Goal: Task Accomplishment & Management: Complete application form

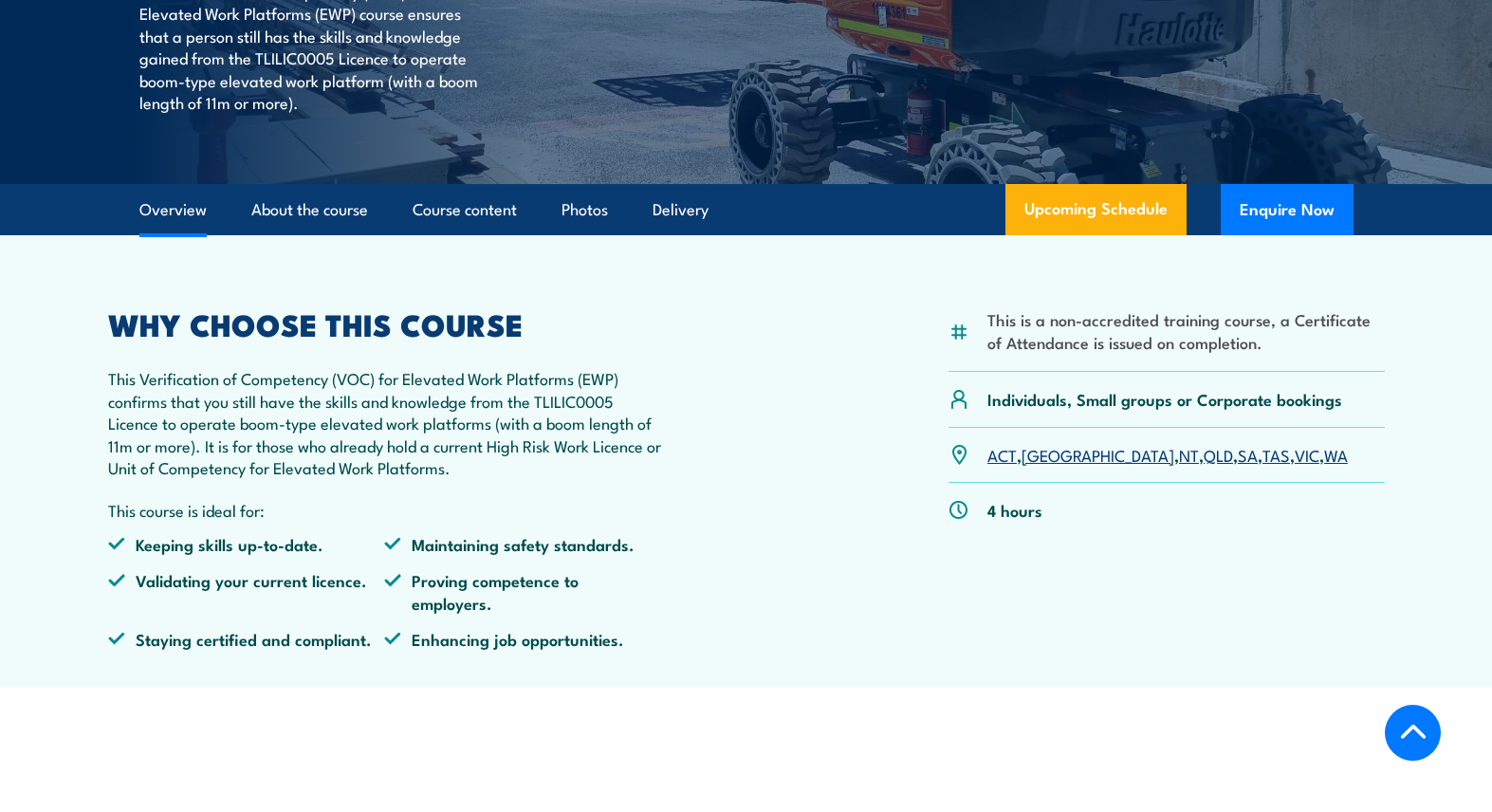
click at [1238, 449] on link "SA" at bounding box center [1248, 455] width 20 height 23
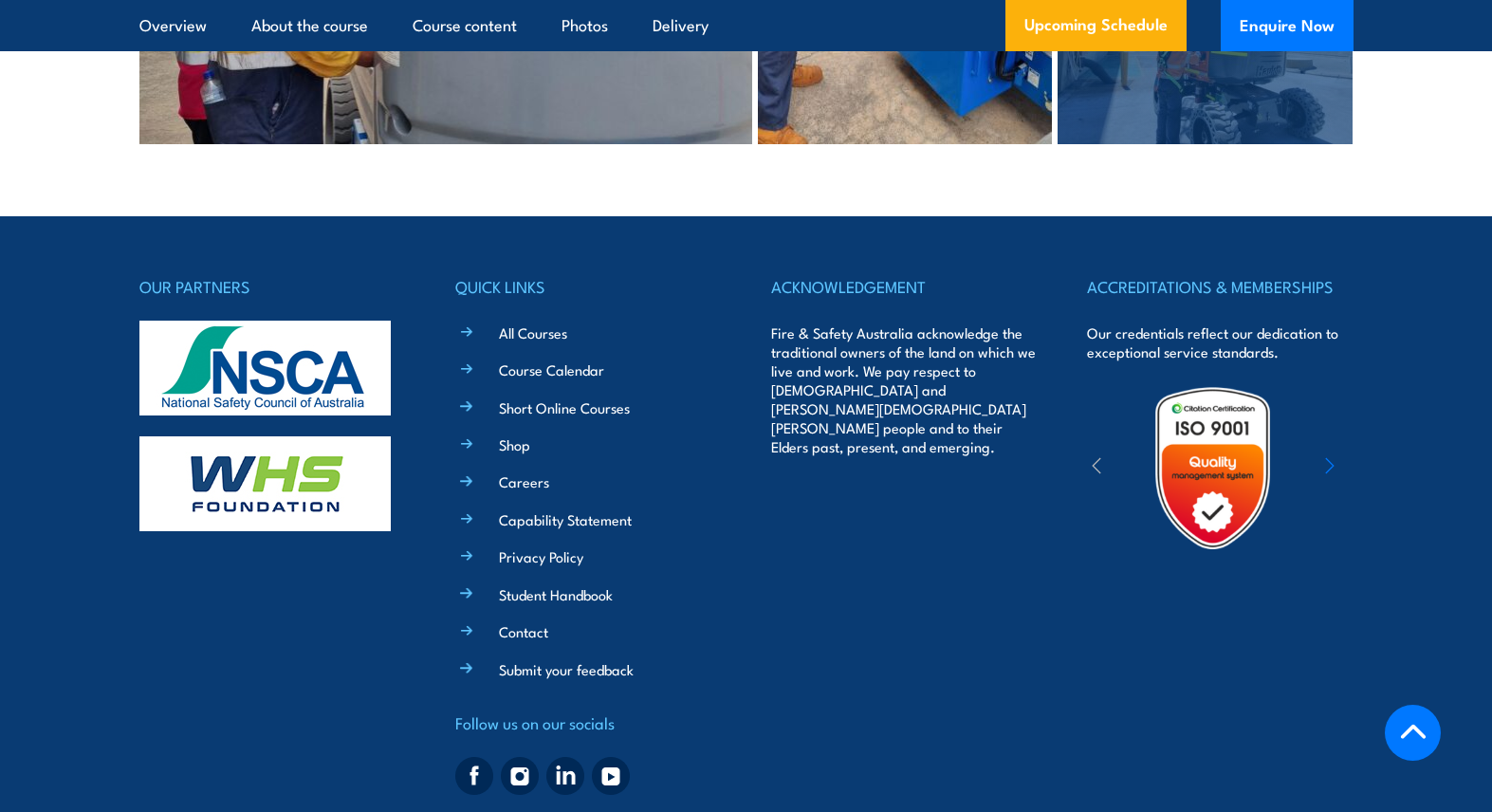
scroll to position [4708, 0]
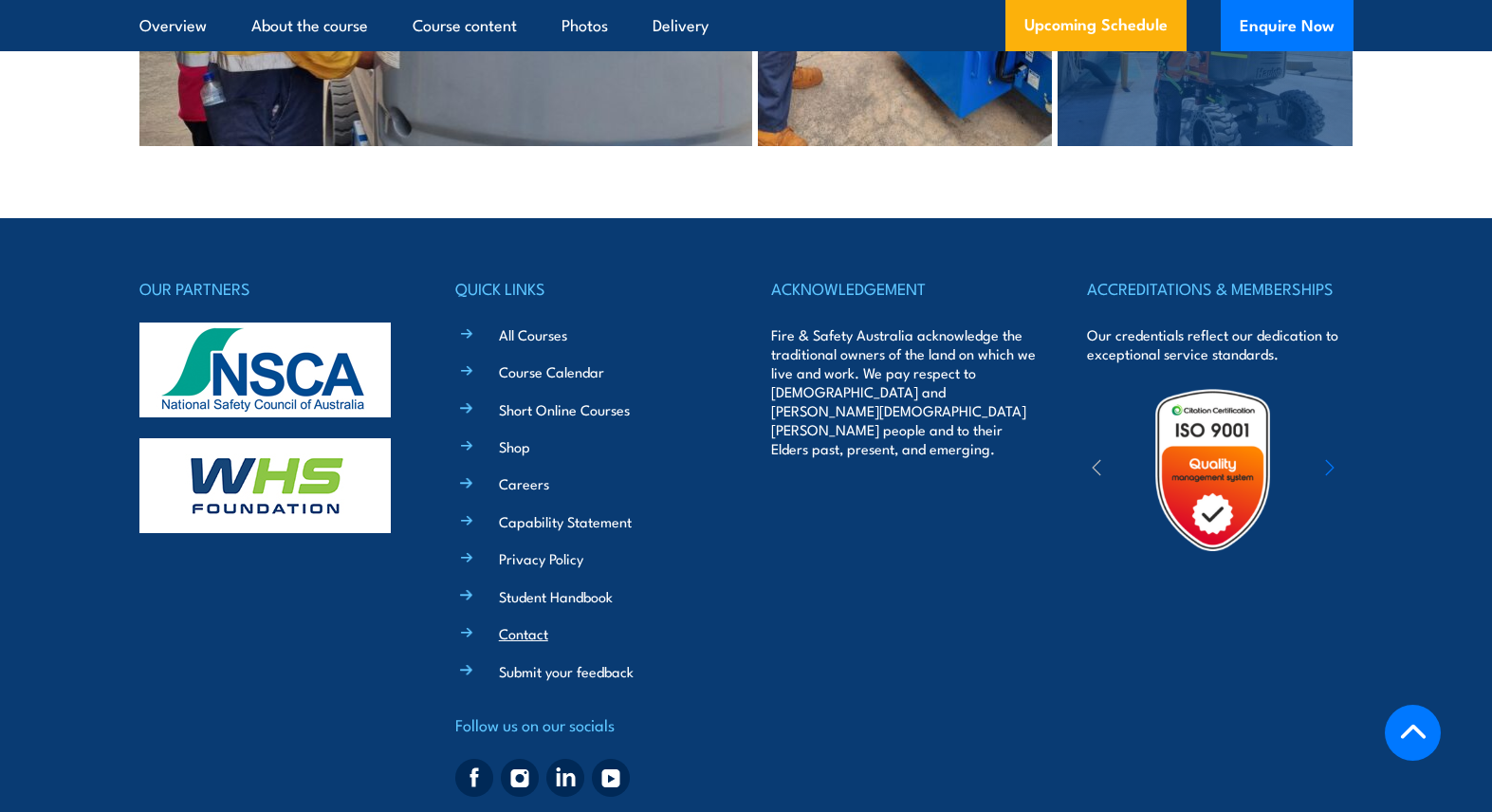
click at [531, 623] on link "Contact" at bounding box center [523, 633] width 49 height 20
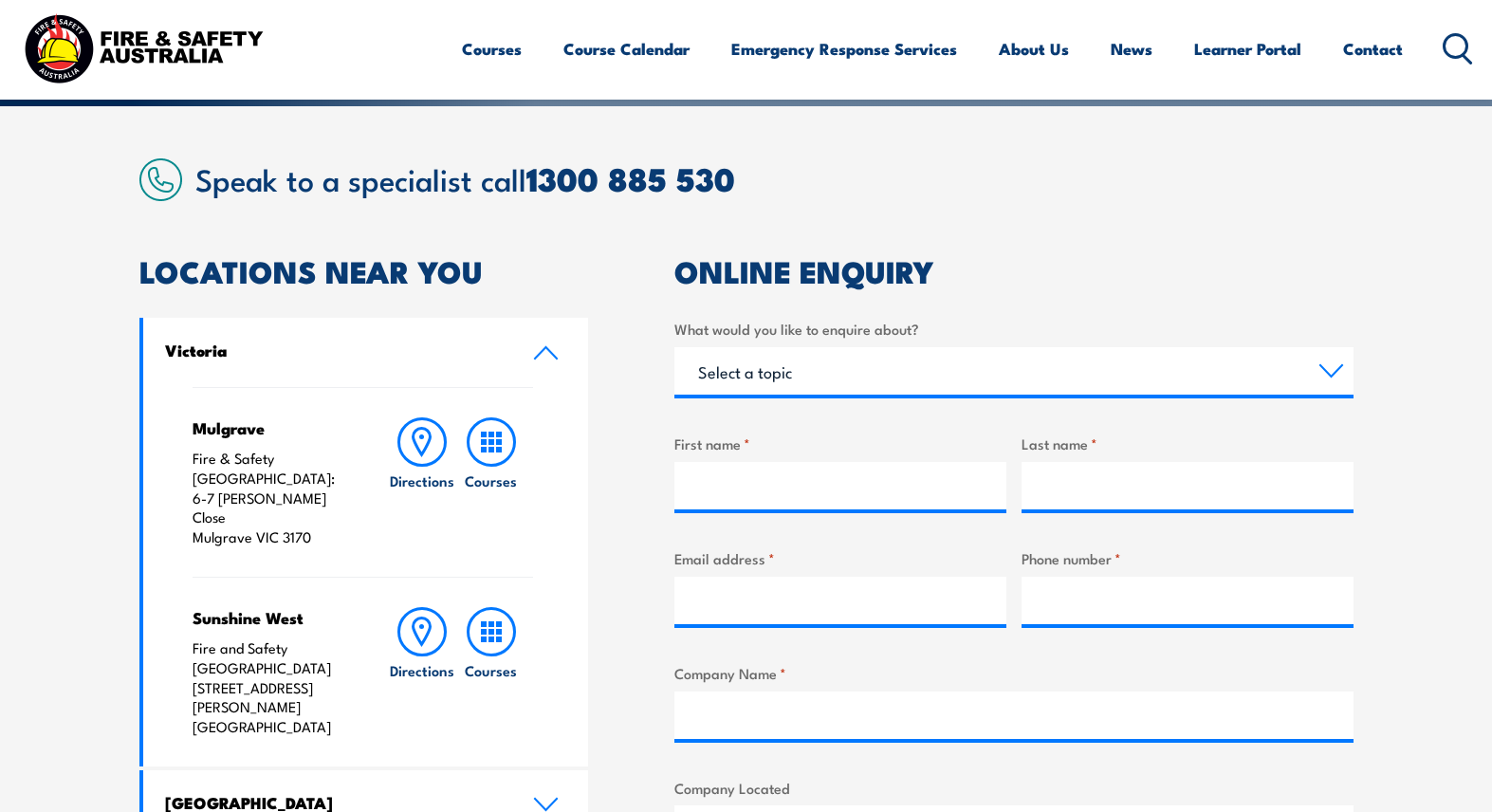
scroll to position [444, 0]
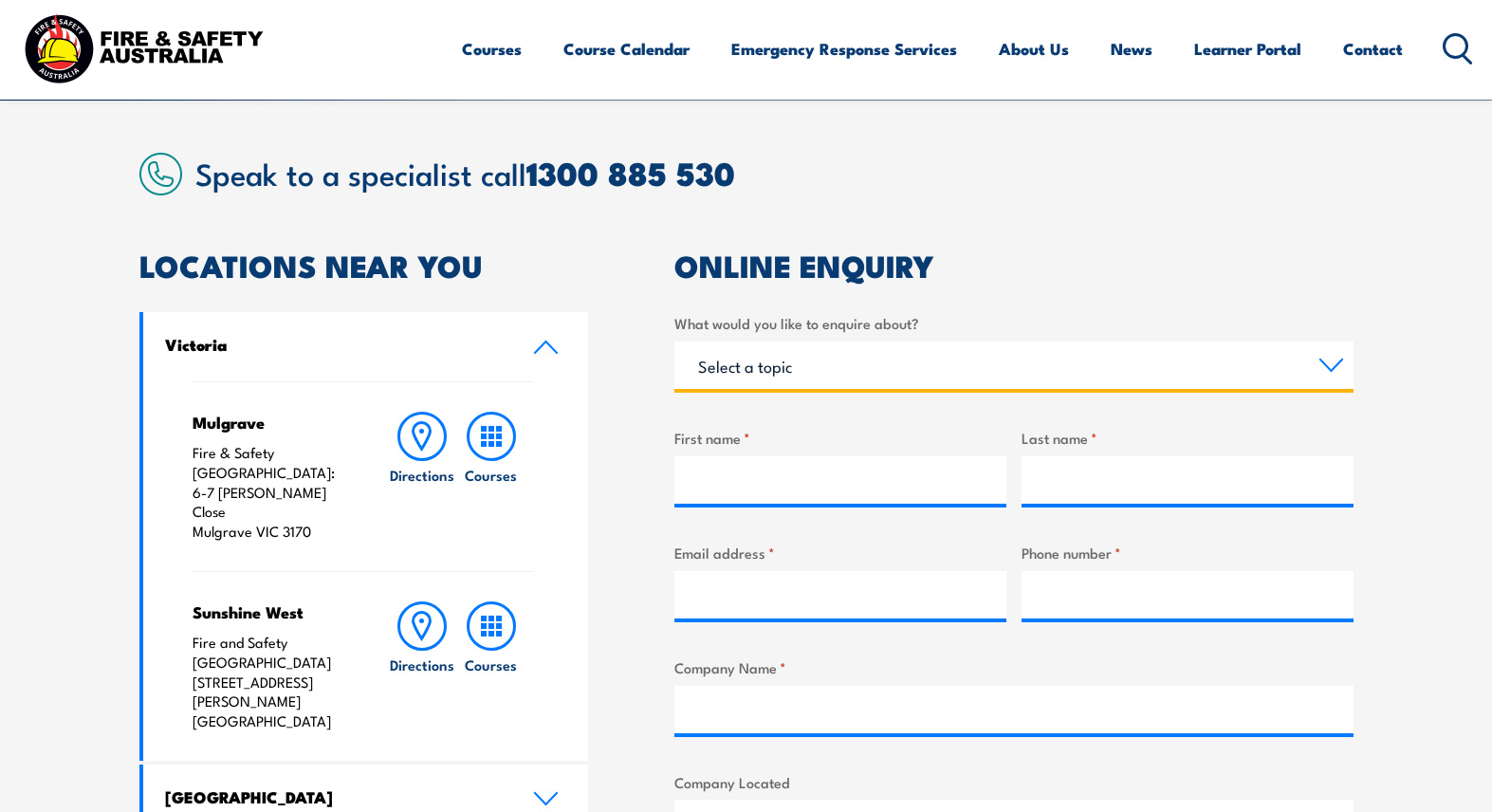
select select "General Enquiry"
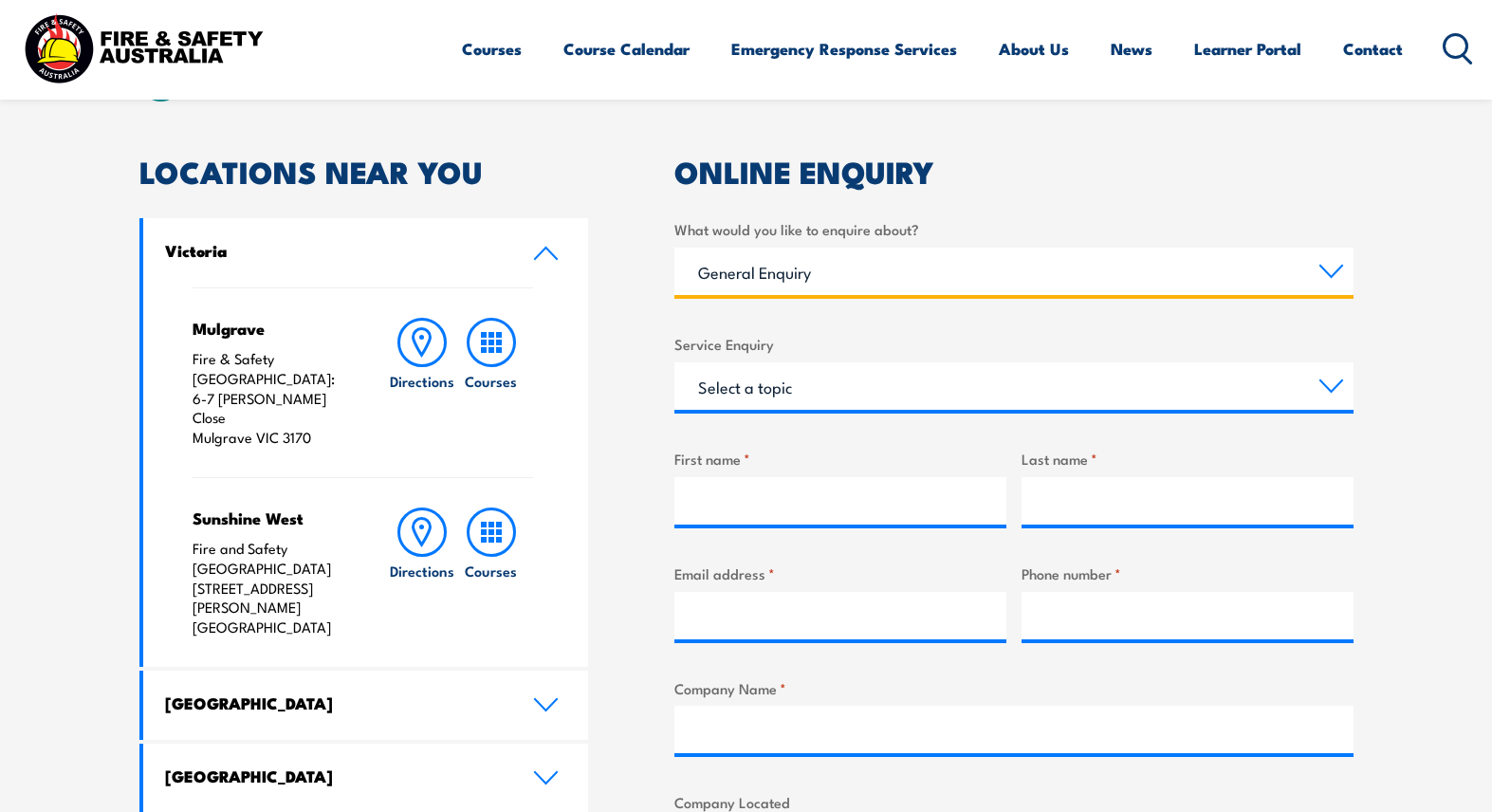
scroll to position [565, 0]
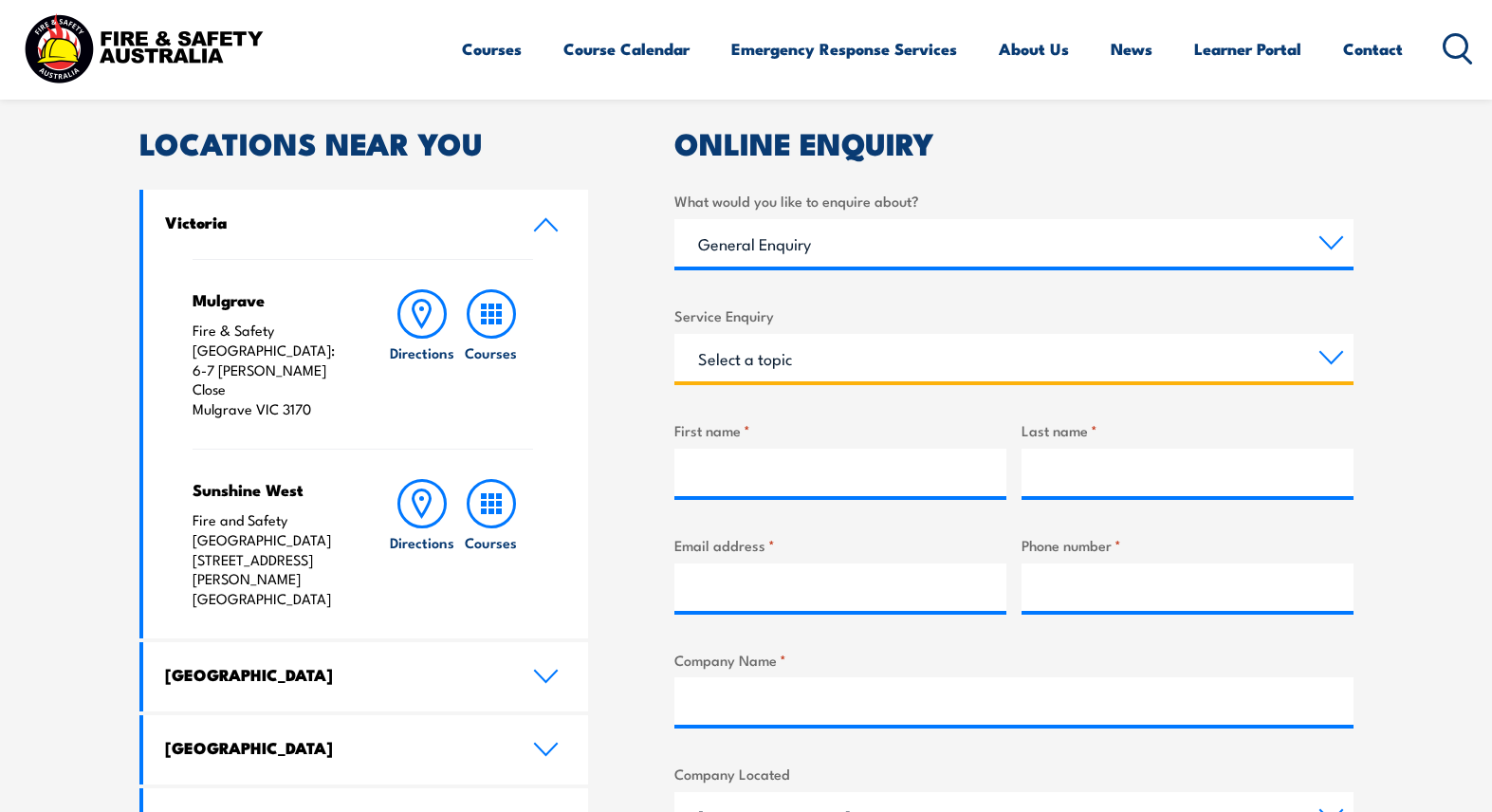
select select "Other"
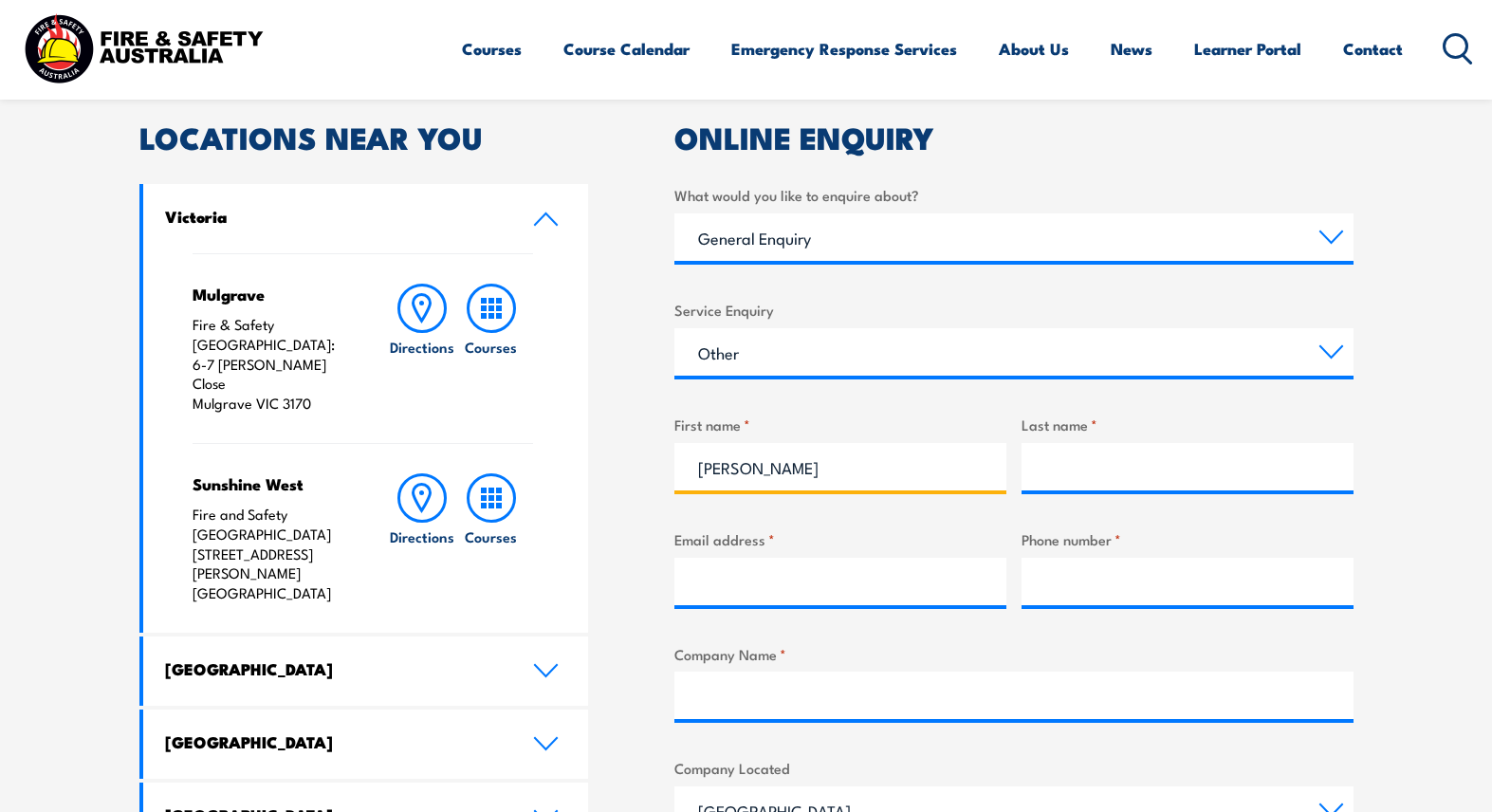
type input "Joanna"
type input "O'Brien"
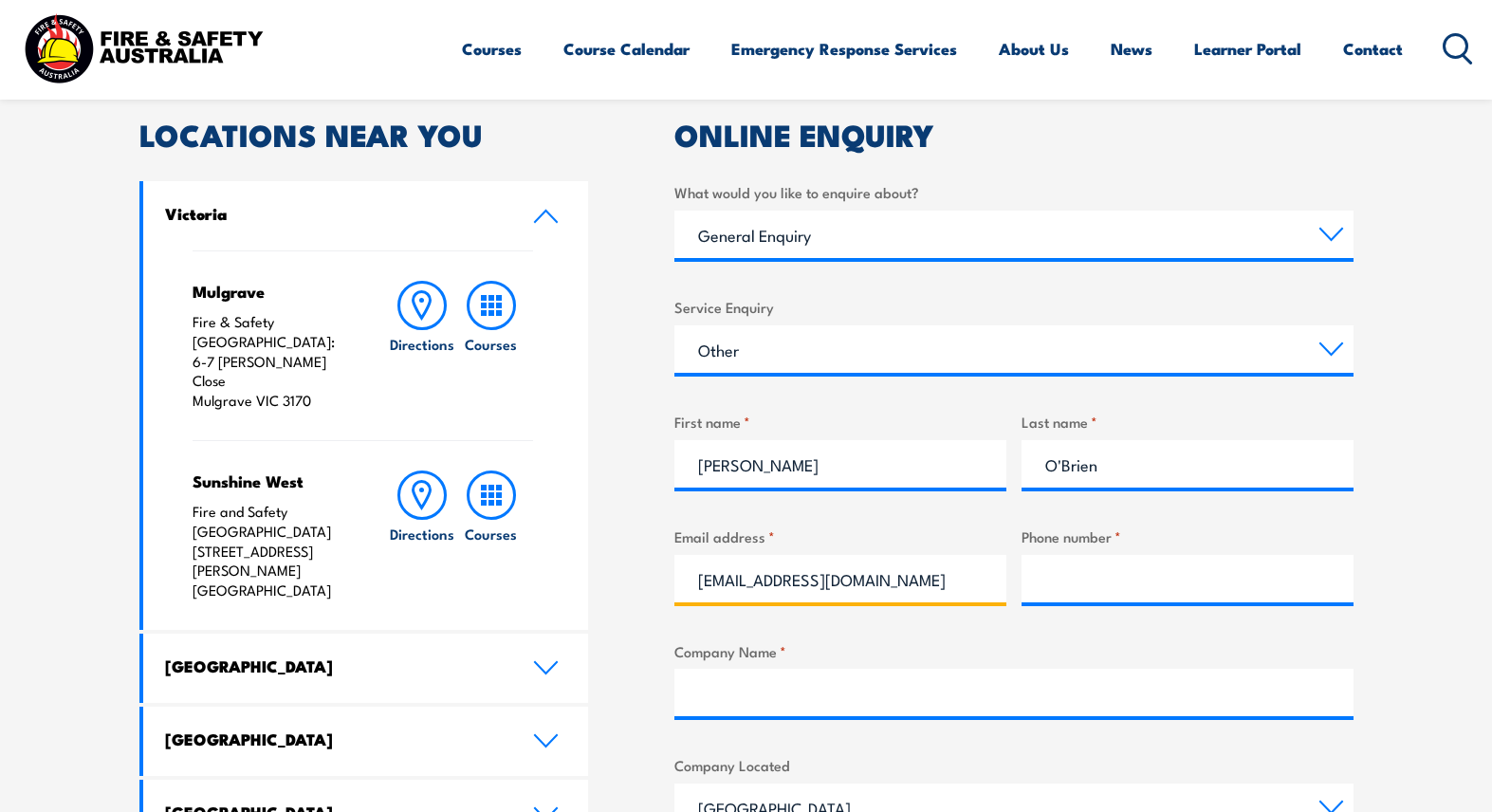
type input "office@swartandsons.com.au"
type input "0882626226"
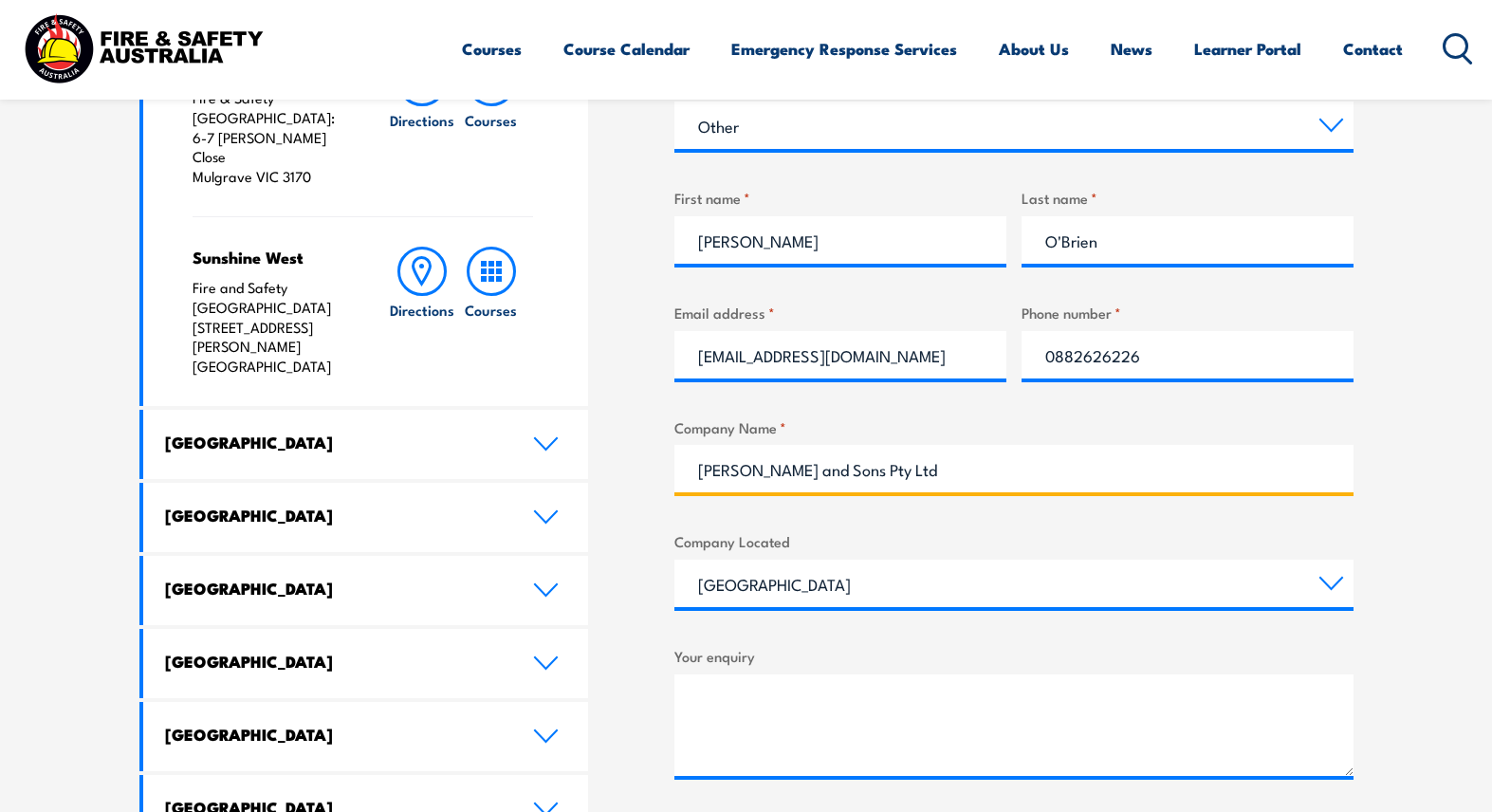
scroll to position [813, 0]
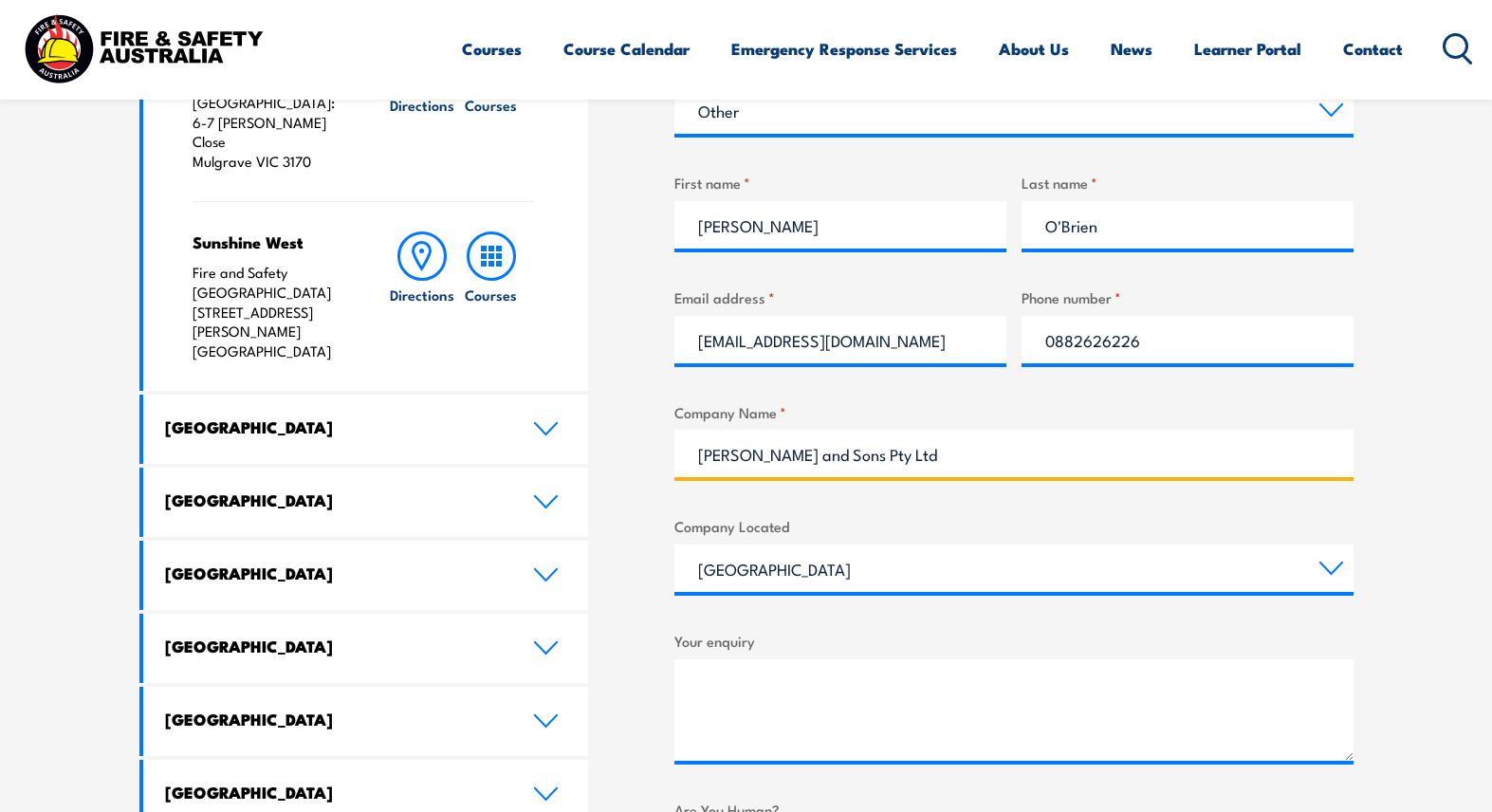
type input "Swart and Sons Pty Ltd"
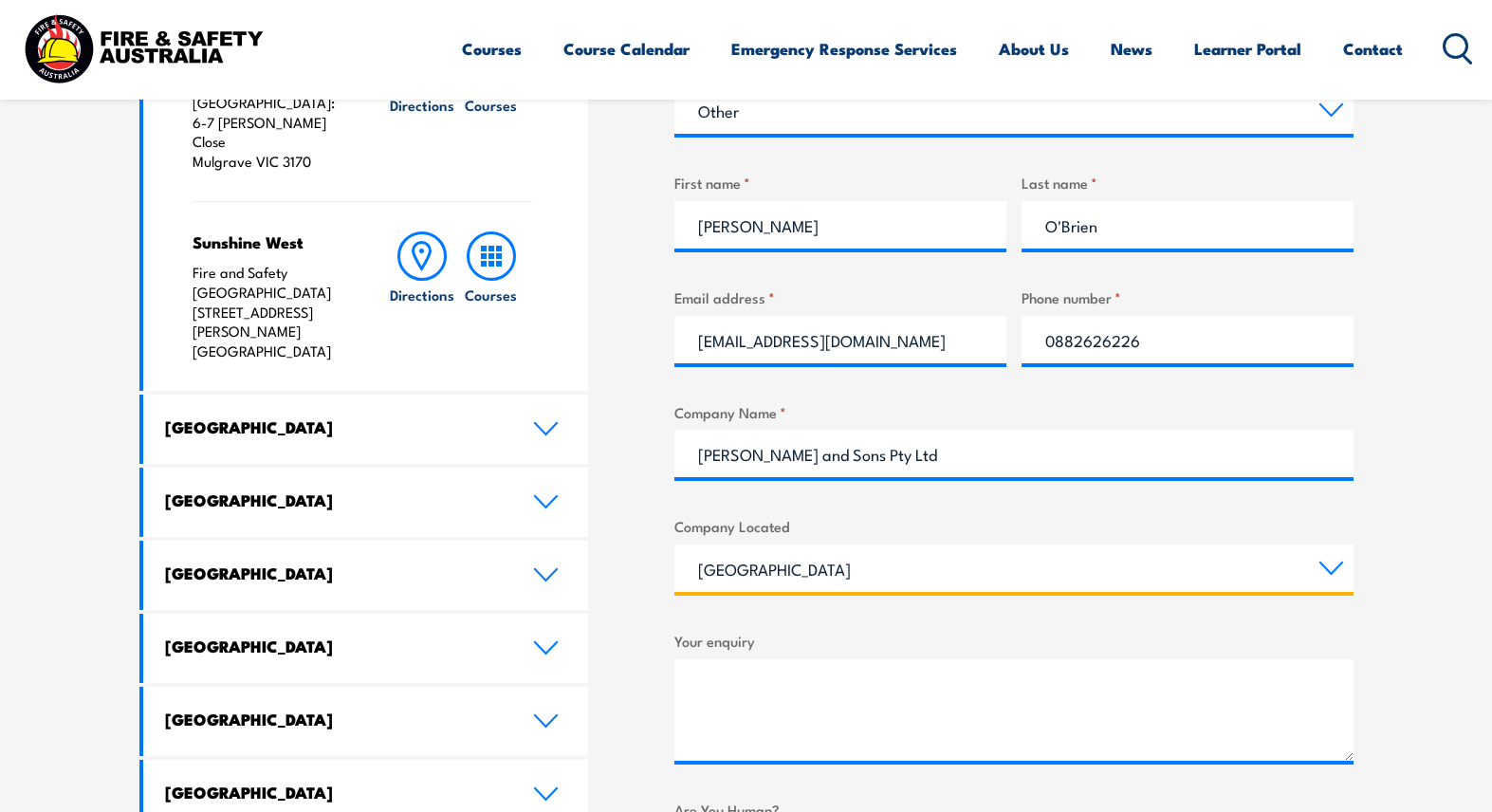
select select "South Australia"
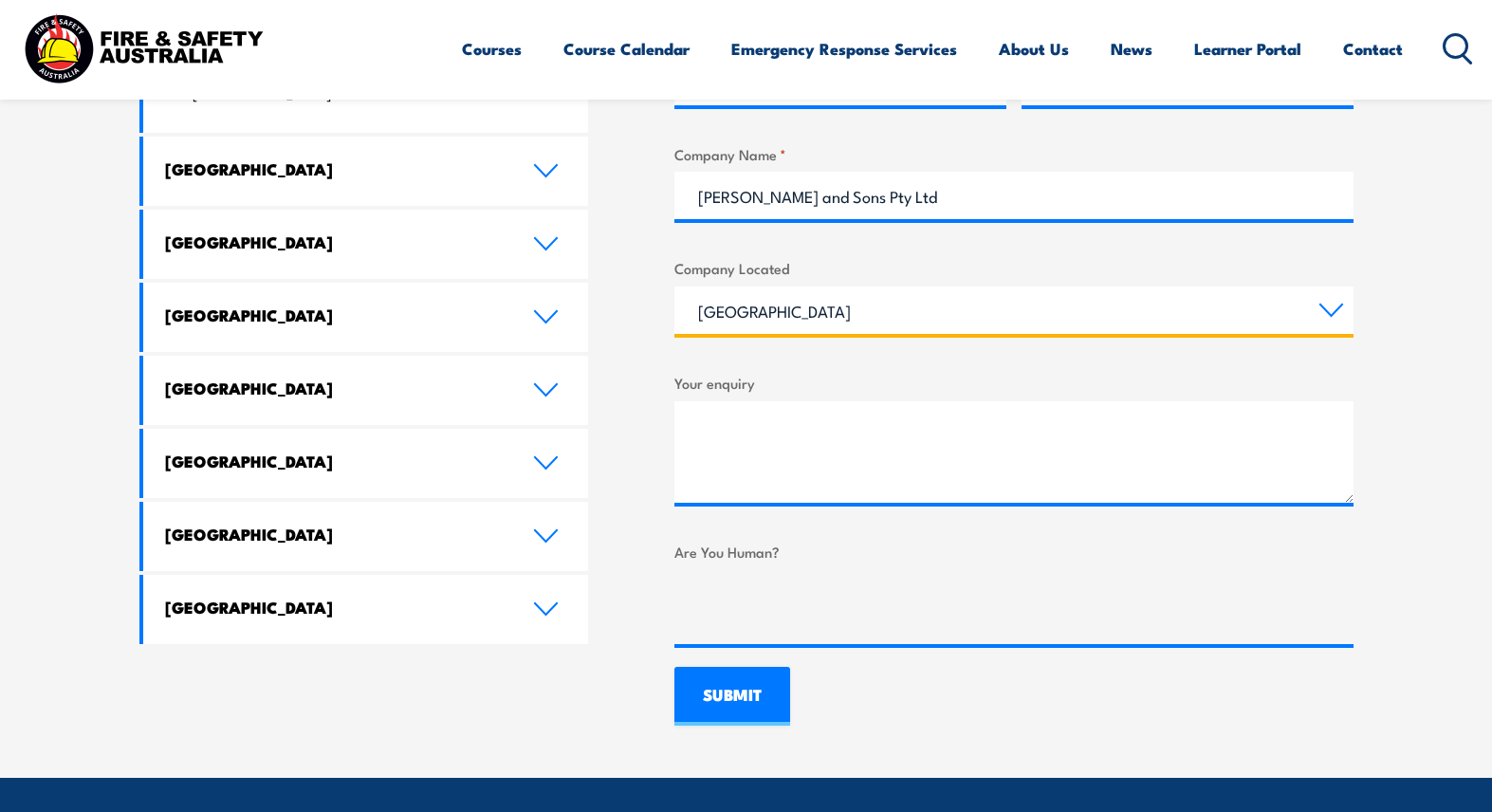
scroll to position [1077, 0]
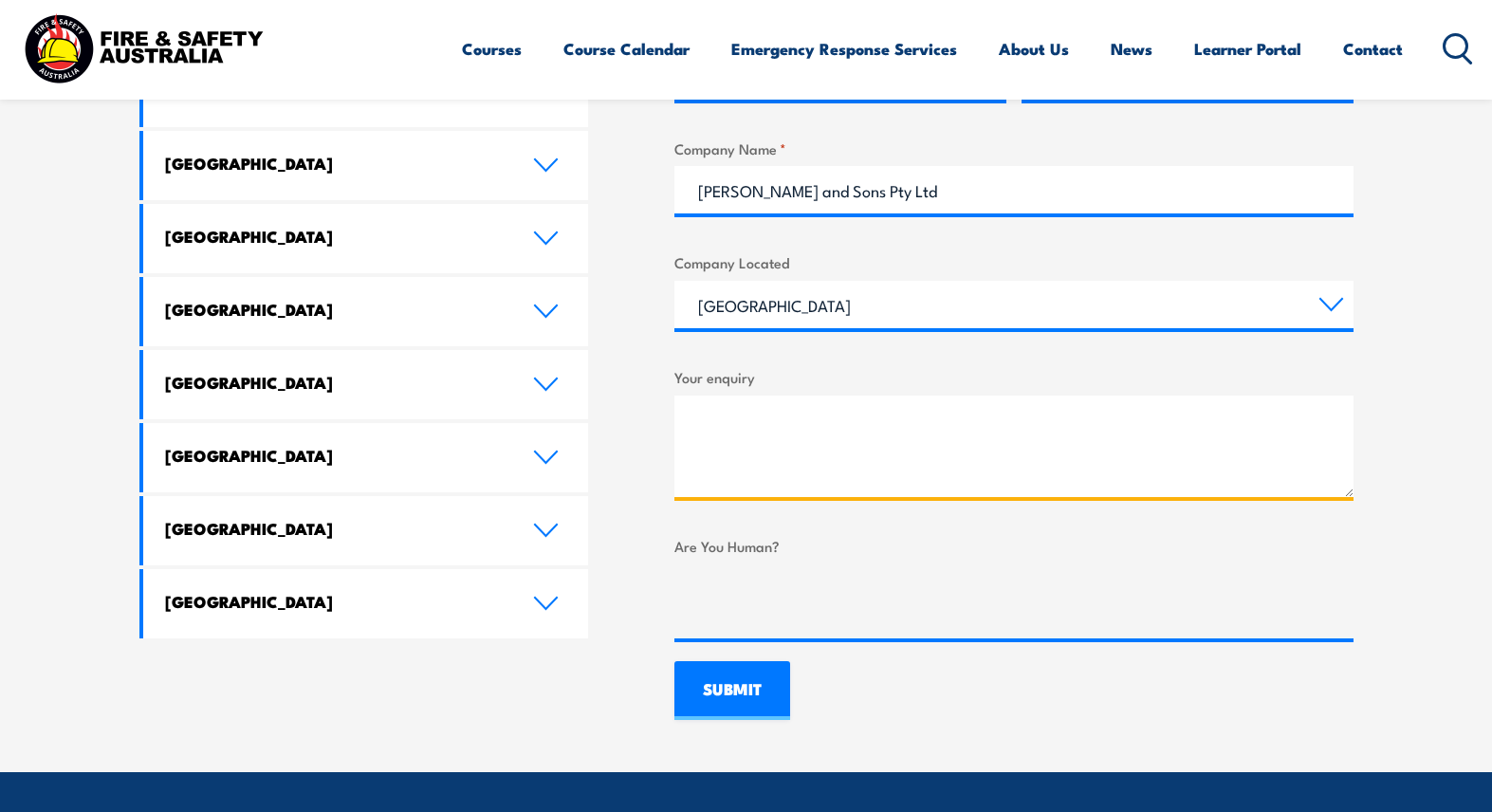
click at [779, 445] on textarea "Your enquiry" at bounding box center [1013, 446] width 679 height 102
drag, startPoint x: 1078, startPoint y: 417, endPoint x: 961, endPoint y: 417, distance: 117.0
click at [961, 417] on textarea "I have an employee with a licence for Boom over 11m" at bounding box center [1013, 446] width 679 height 102
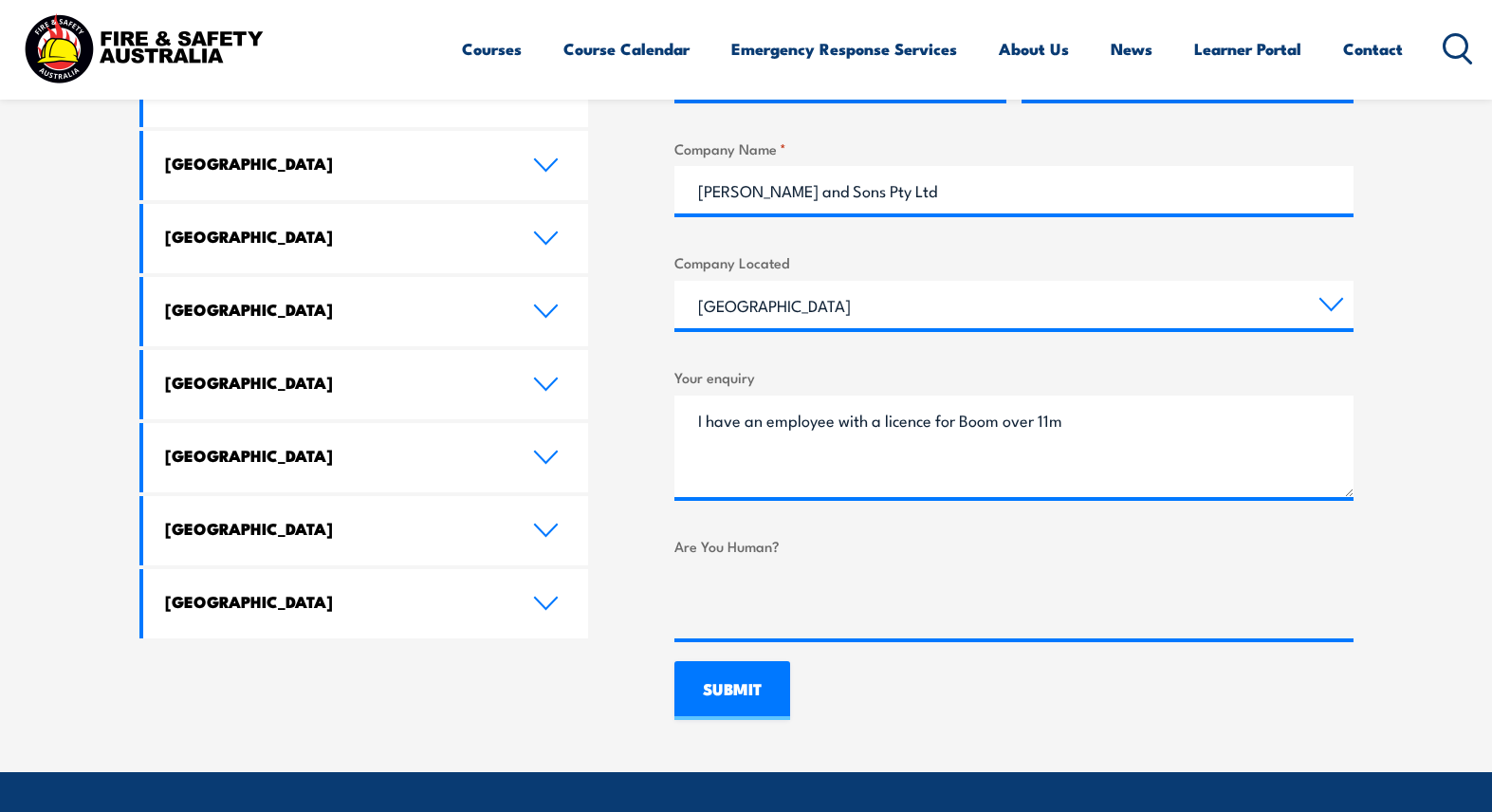
click at [388, 40] on div "Courses Course Calendar Emergency Response Services Services Overview Emergency…" at bounding box center [746, 48] width 1454 height 82
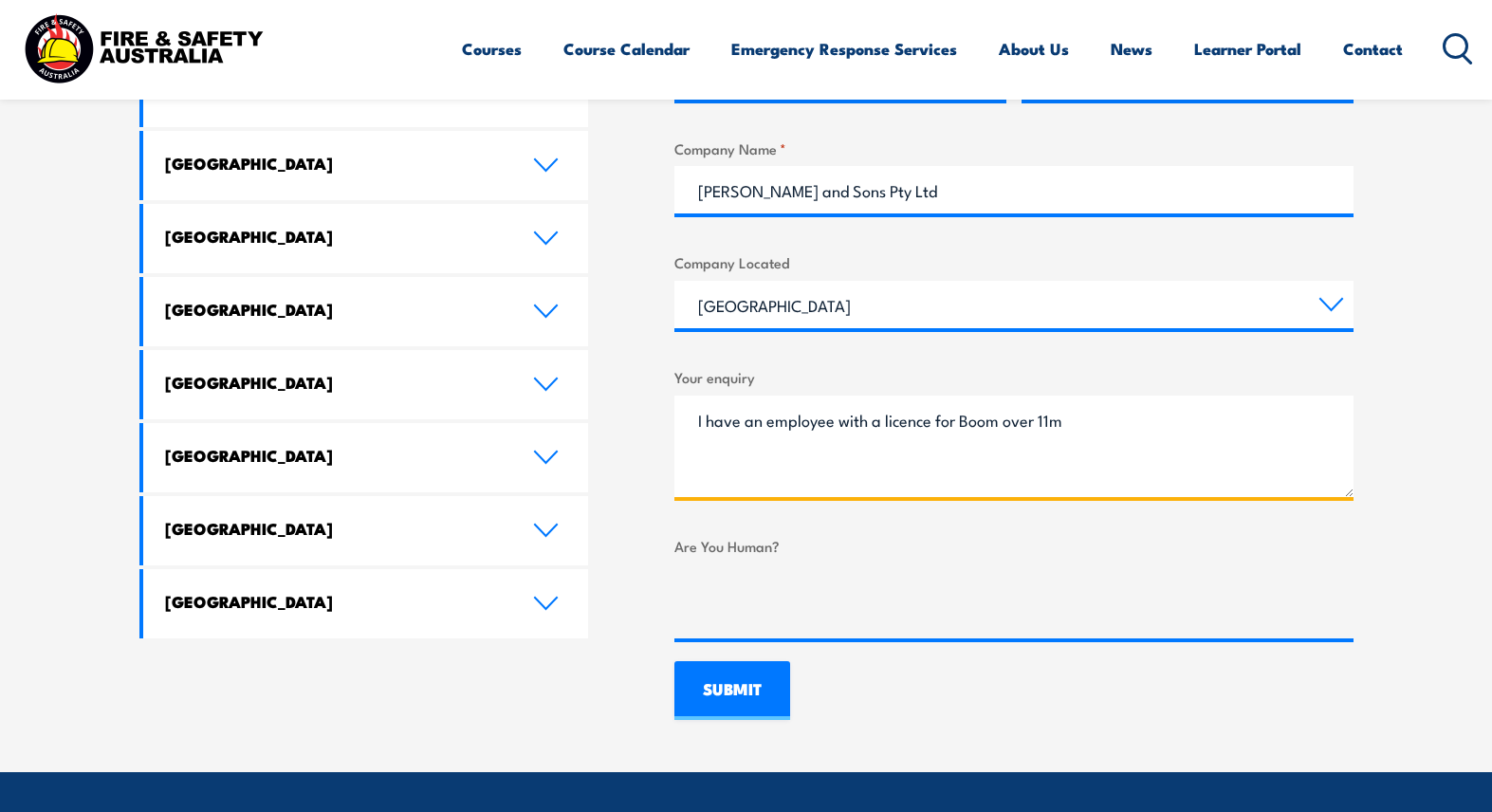
click at [1074, 421] on textarea "I have an employee with a licence for Boom over 11m" at bounding box center [1013, 446] width 679 height 102
type textarea "I have an employee with a licence for Boom over 11m, but we need a VOC. Do you …"
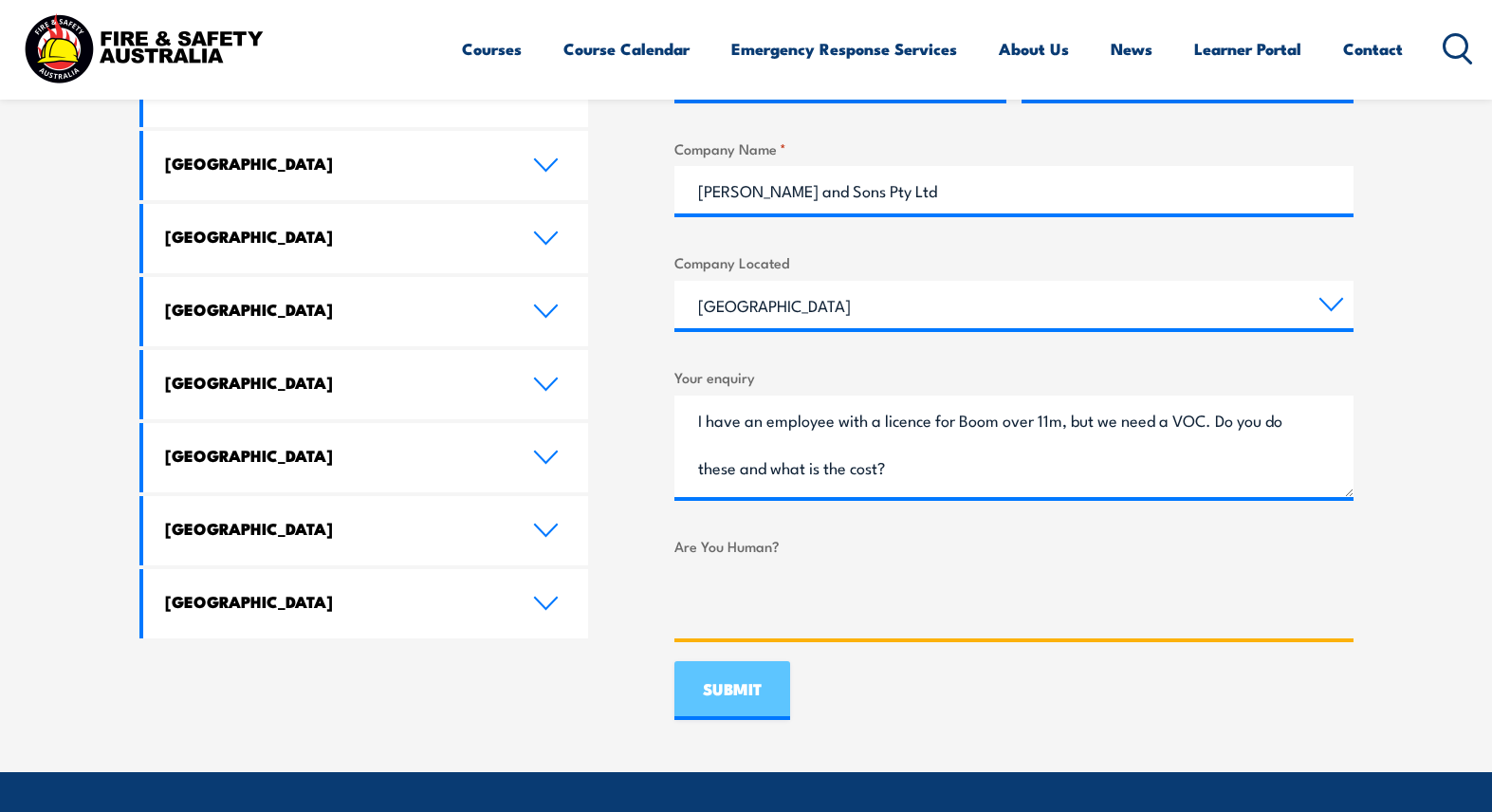
click at [731, 675] on input "SUBMIT" at bounding box center [732, 690] width 116 height 59
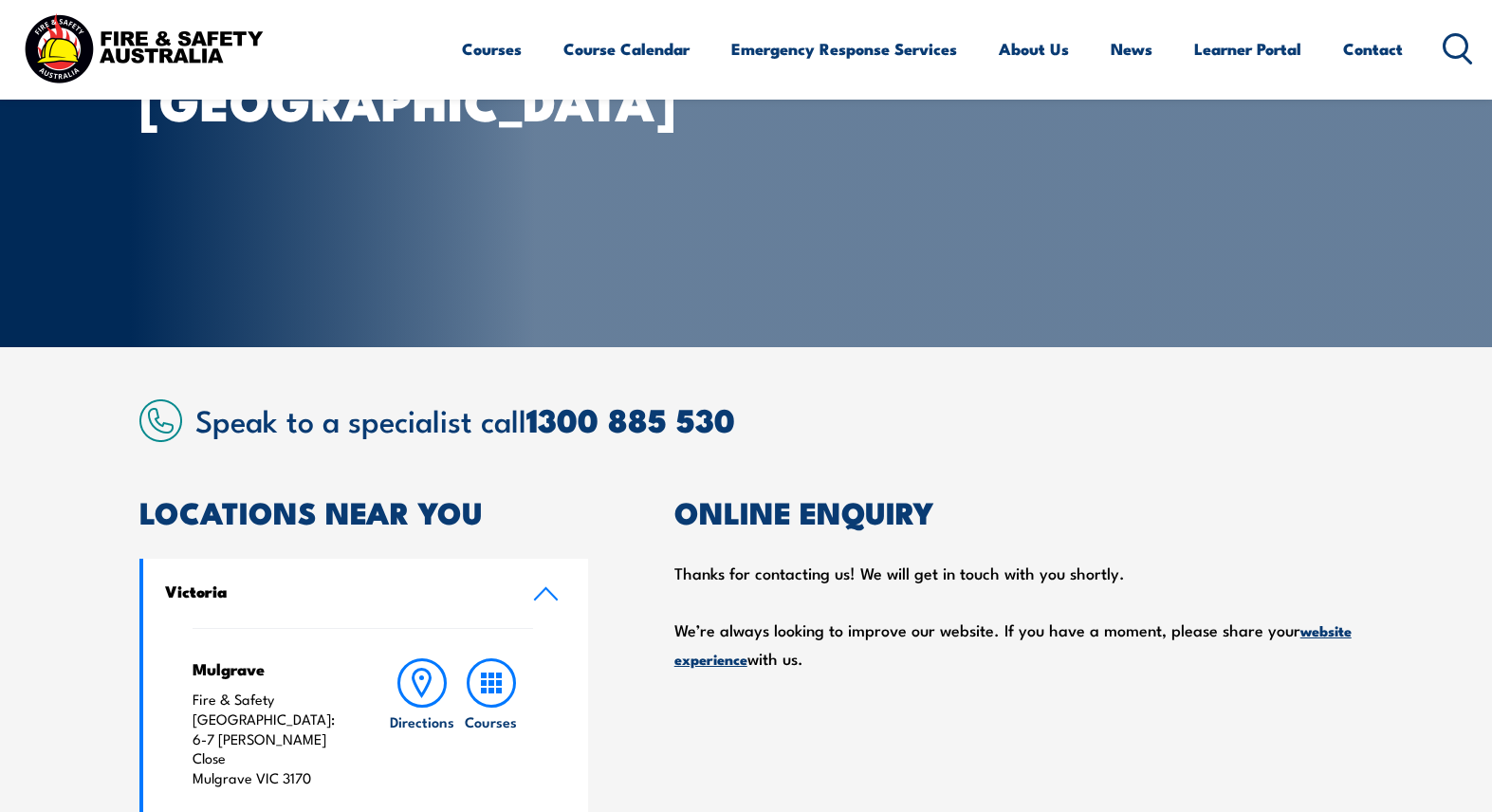
scroll to position [172, 0]
